Goal: Task Accomplishment & Management: Manage account settings

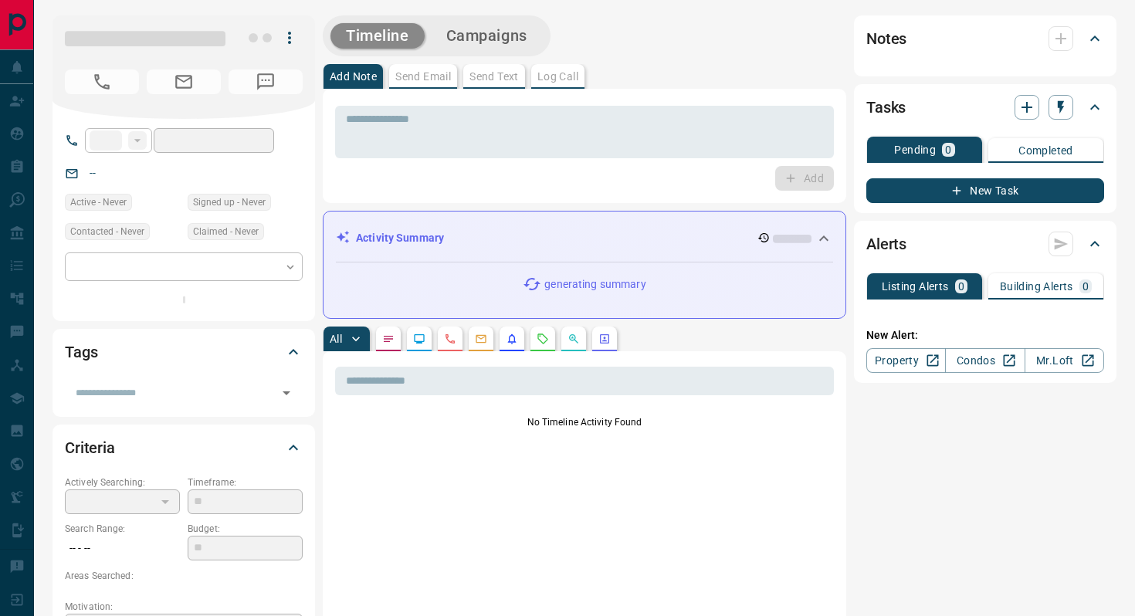
type input "**"
type input "**********"
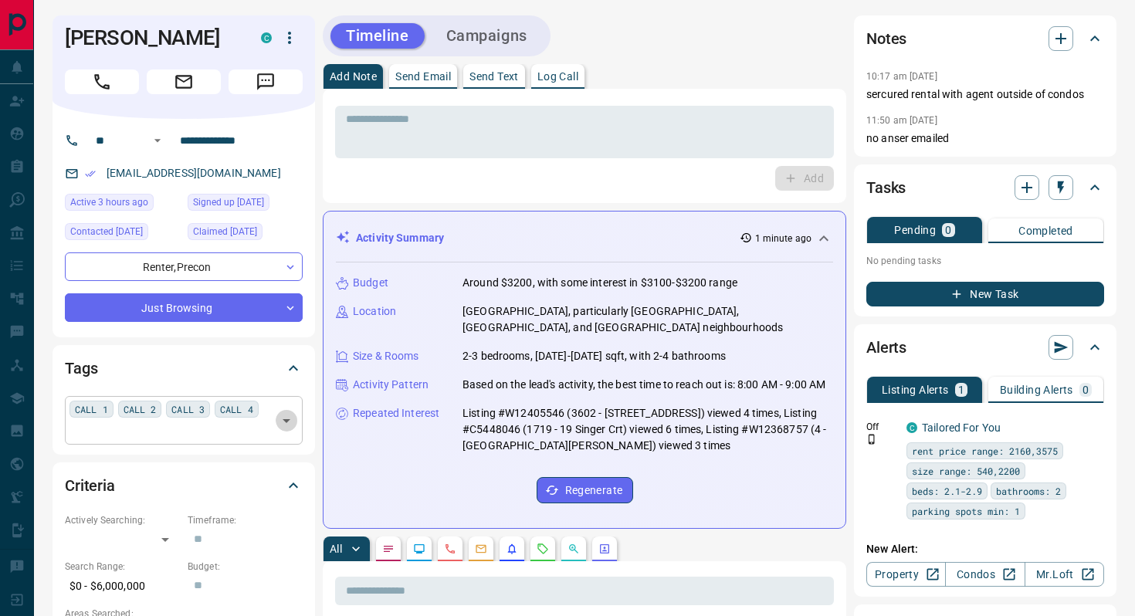
click at [283, 423] on icon "Open" at bounding box center [287, 421] width 8 height 4
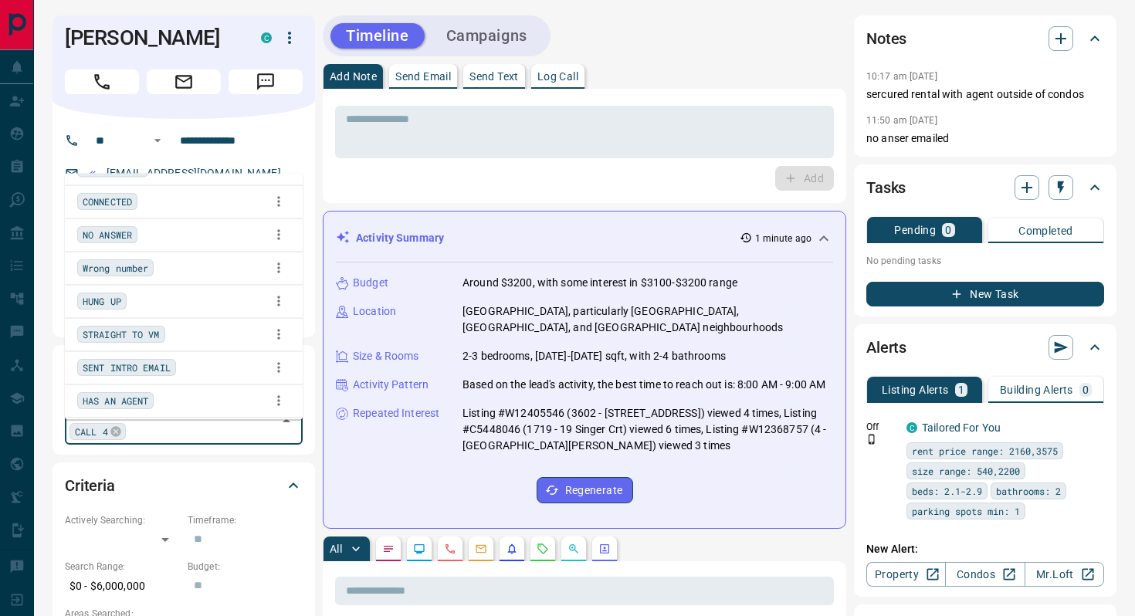
scroll to position [226, 0]
click at [120, 403] on span "HAS AN AGENT" at bounding box center [116, 401] width 66 height 15
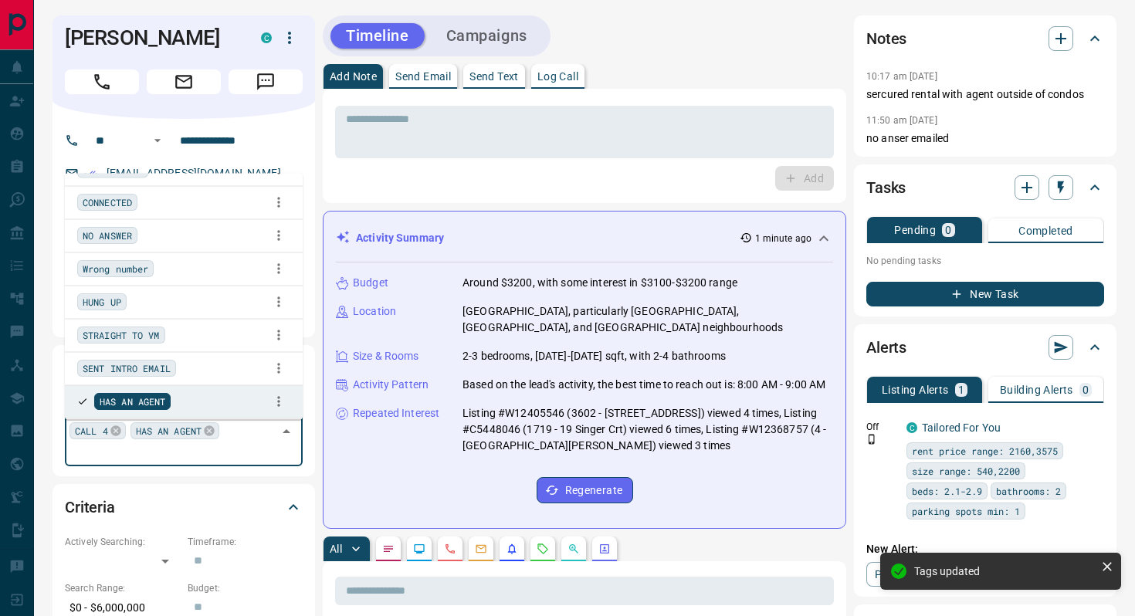
scroll to position [0, 0]
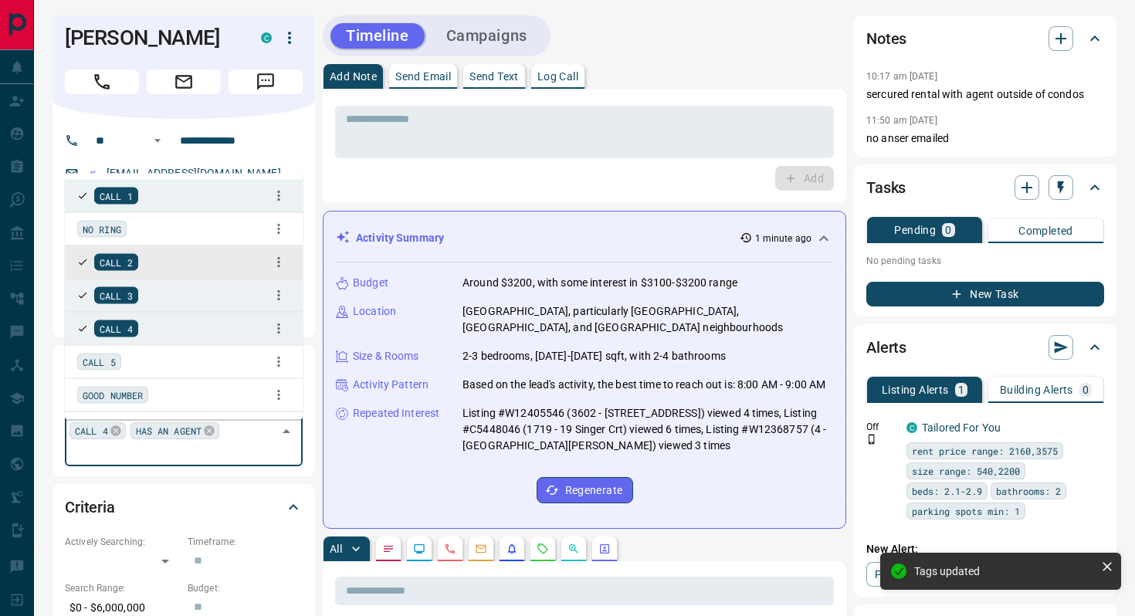
click at [433, 178] on div "Add" at bounding box center [584, 178] width 499 height 25
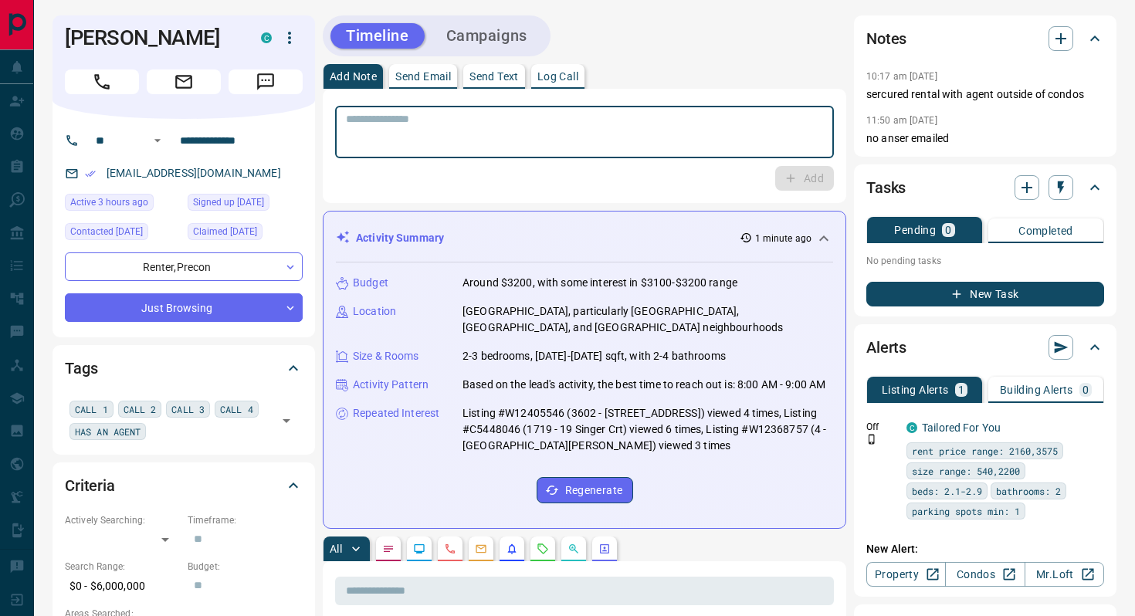
click at [437, 130] on textarea at bounding box center [584, 132] width 477 height 39
type textarea "**********"
click at [807, 183] on button "Add" at bounding box center [804, 178] width 59 height 25
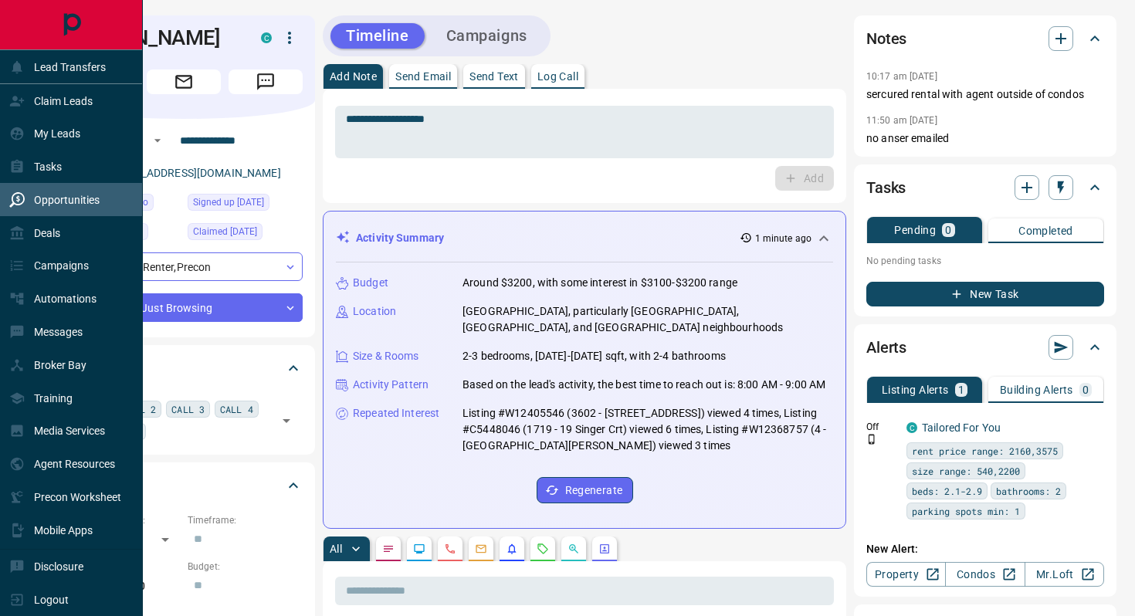
click at [87, 201] on p "Opportunities" at bounding box center [67, 200] width 66 height 12
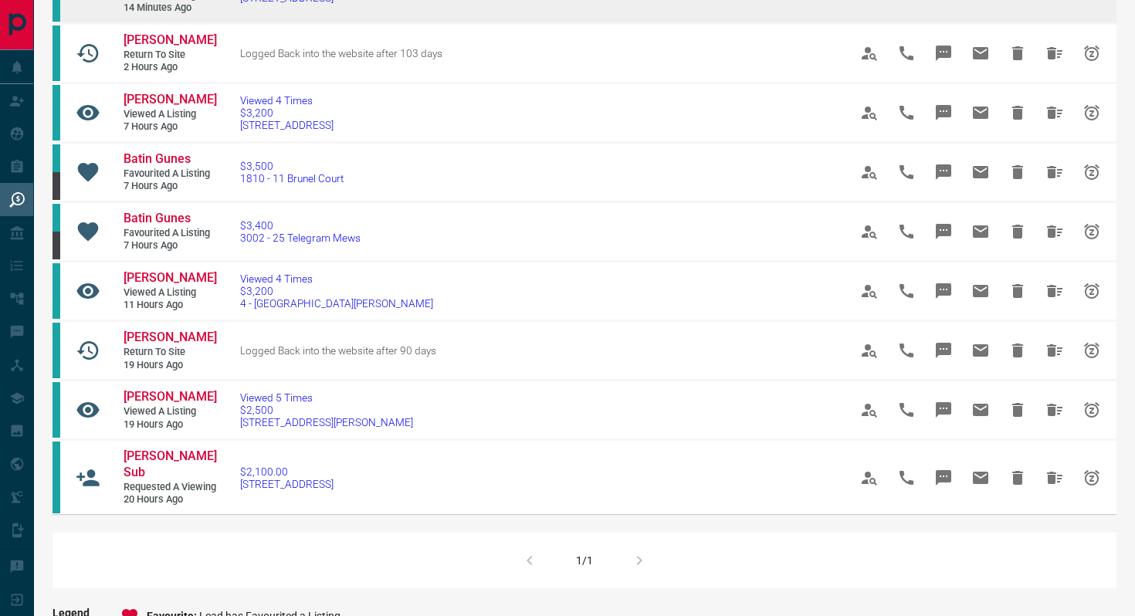
scroll to position [166, 0]
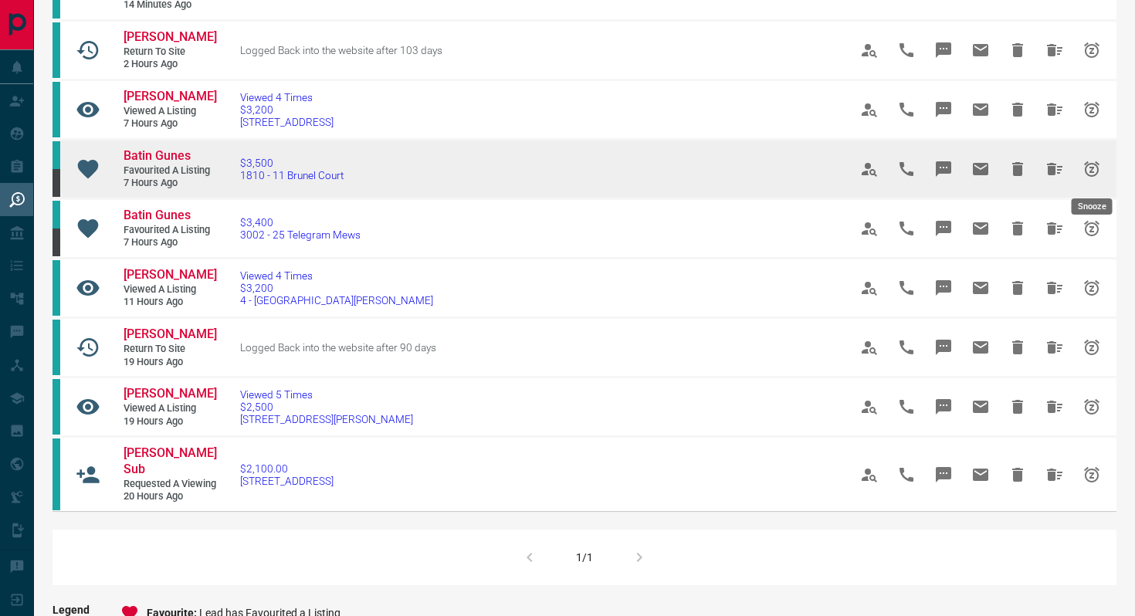
click at [1087, 173] on icon "Snooze" at bounding box center [1091, 168] width 15 height 15
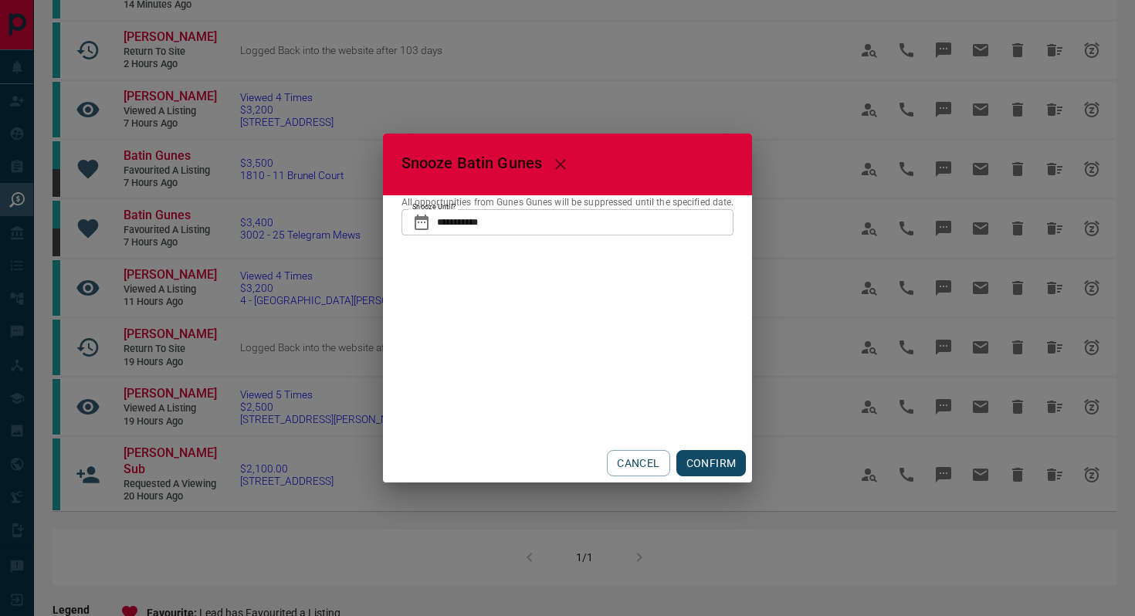
click at [721, 452] on button "CONFIRM" at bounding box center [712, 463] width 70 height 26
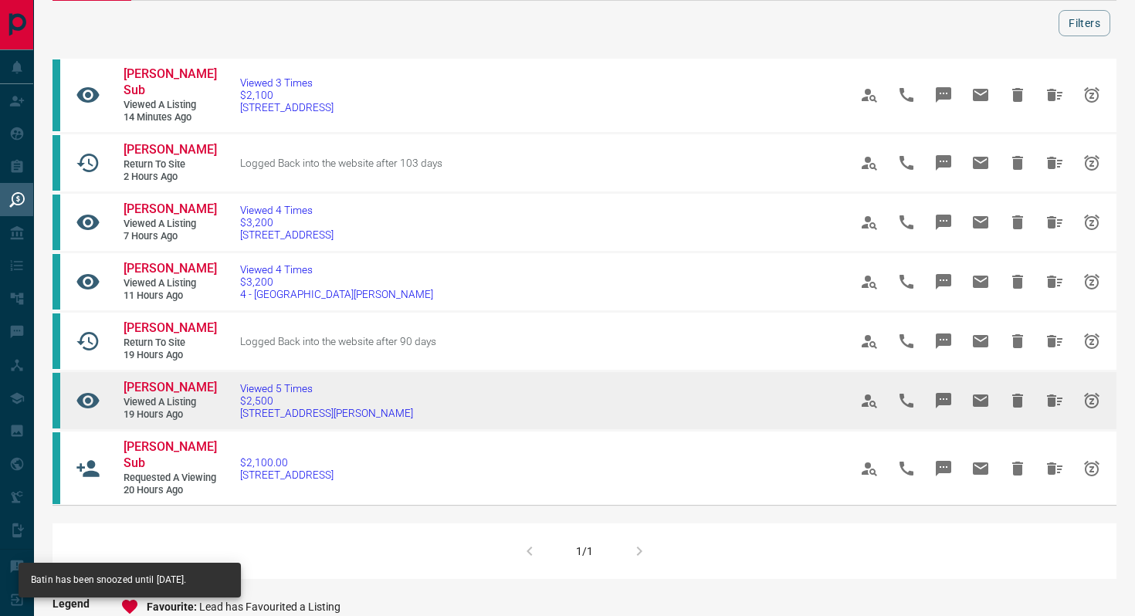
scroll to position [54, 0]
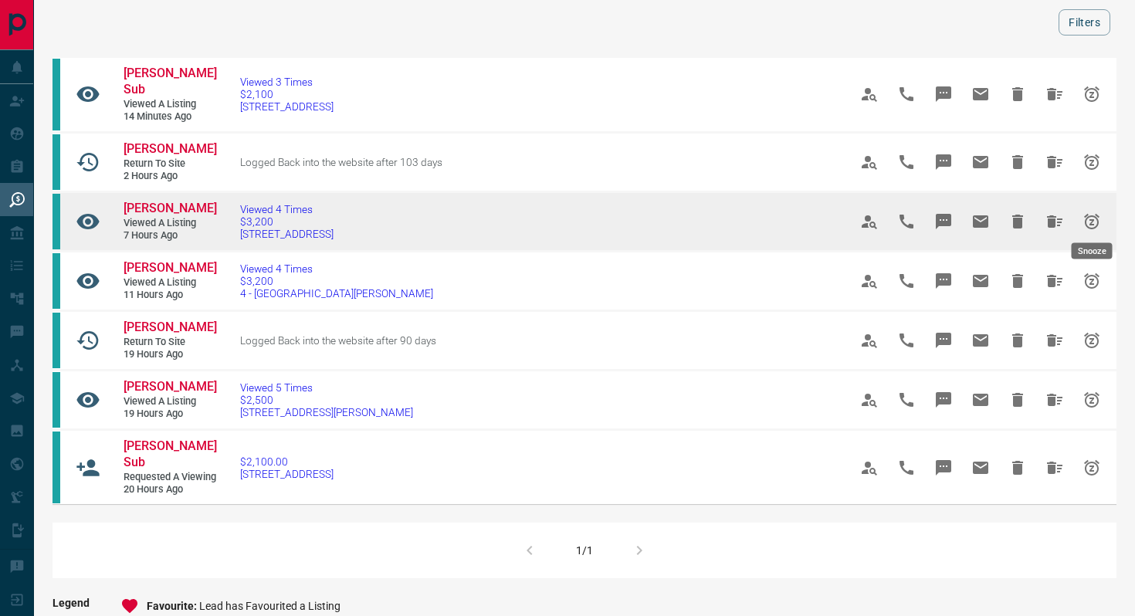
click at [1094, 216] on icon "Snooze" at bounding box center [1092, 221] width 19 height 19
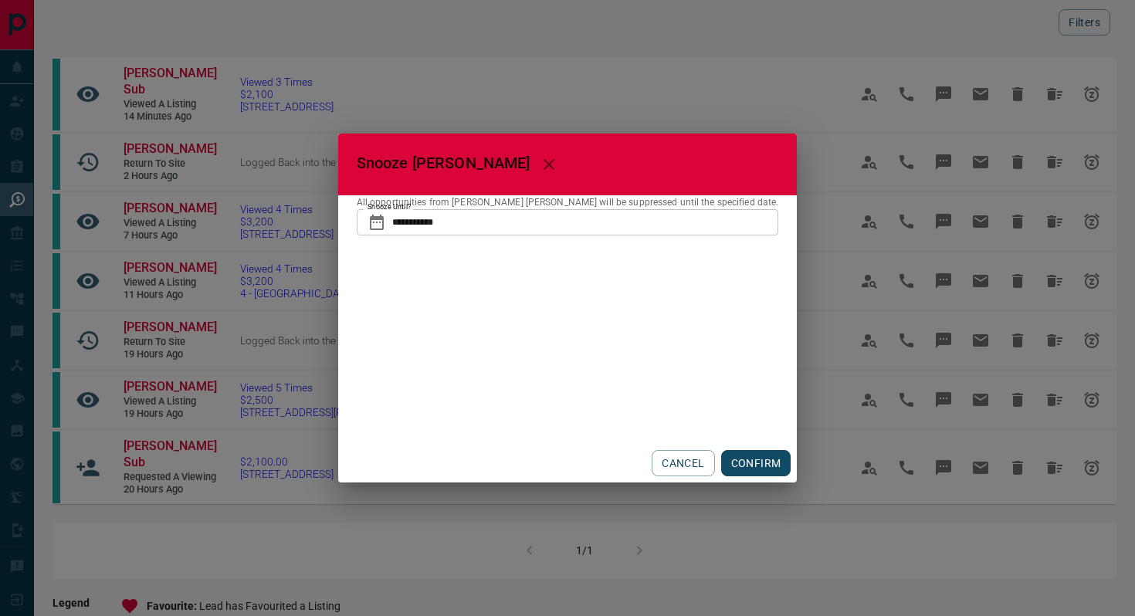
click at [384, 219] on icon at bounding box center [377, 222] width 14 height 15
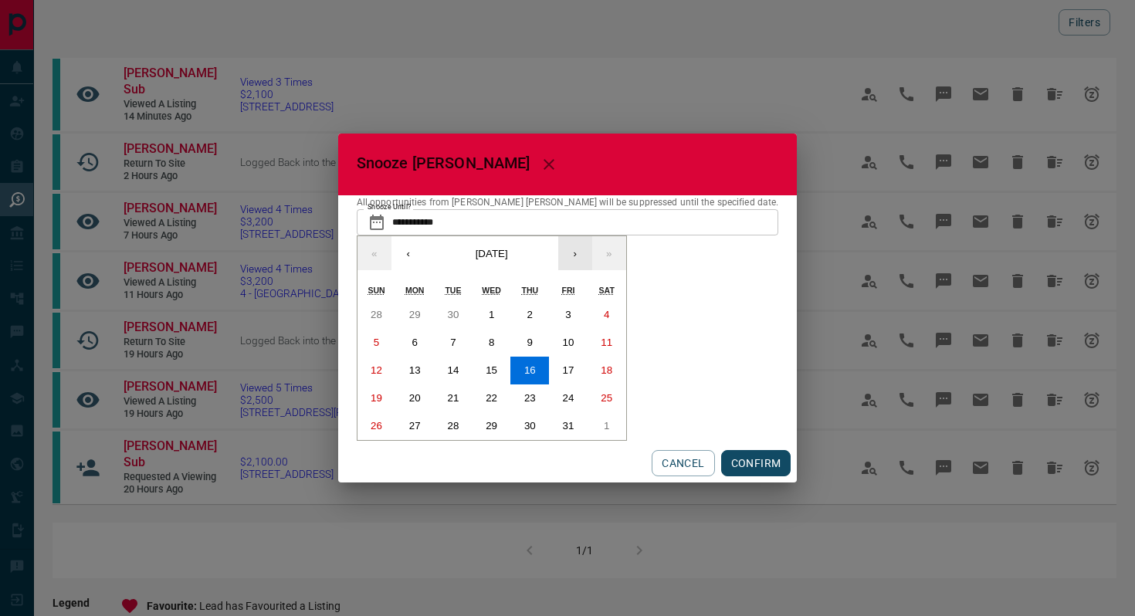
click at [592, 255] on button "›" at bounding box center [575, 253] width 34 height 34
click at [434, 313] on button "1" at bounding box center [414, 315] width 39 height 28
type input "**********"
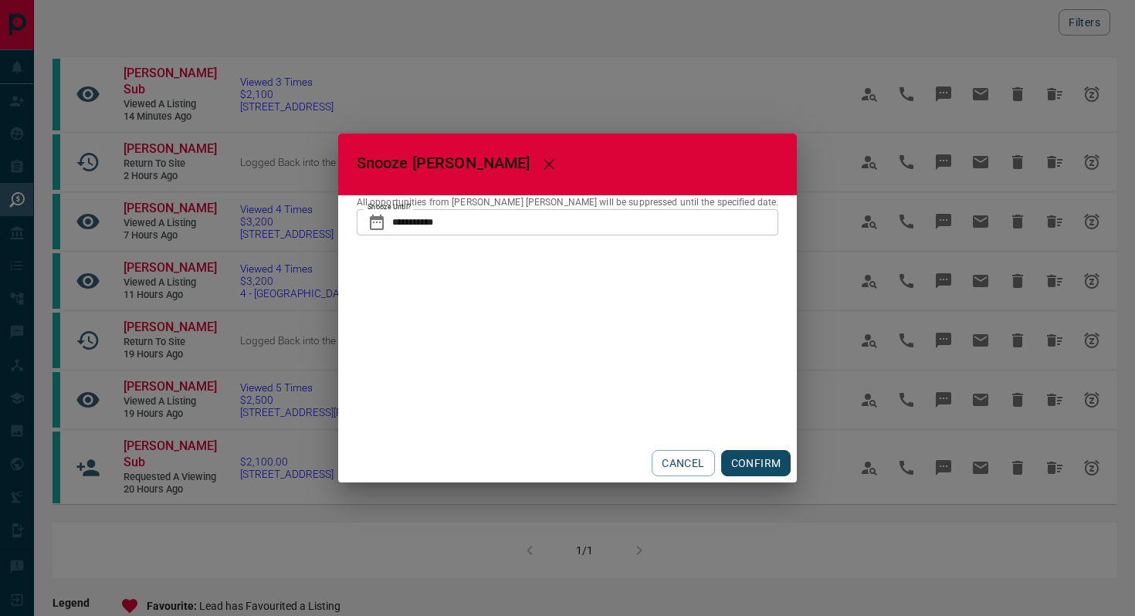
click at [721, 463] on button "CONFIRM" at bounding box center [756, 463] width 70 height 26
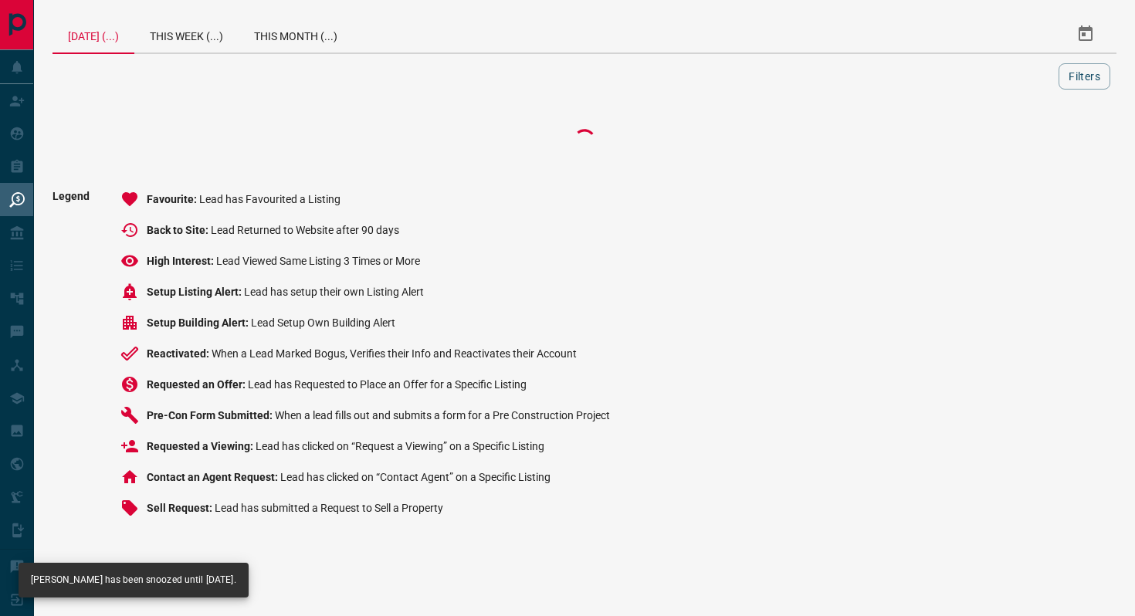
scroll to position [0, 0]
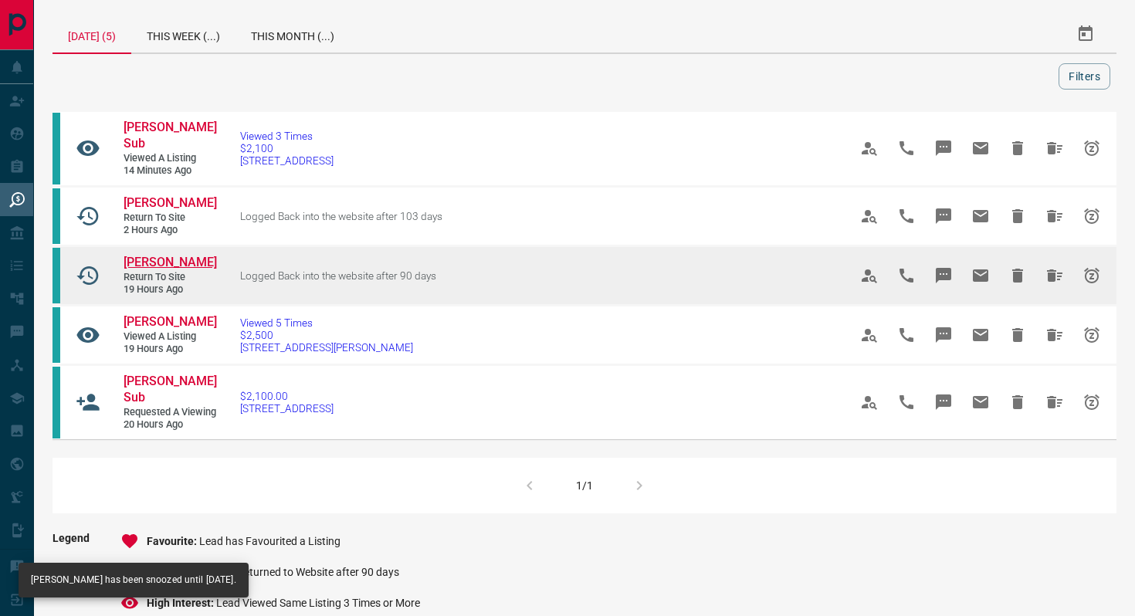
click at [165, 255] on span "[PERSON_NAME]" at bounding box center [170, 262] width 93 height 15
